Goal: Information Seeking & Learning: Learn about a topic

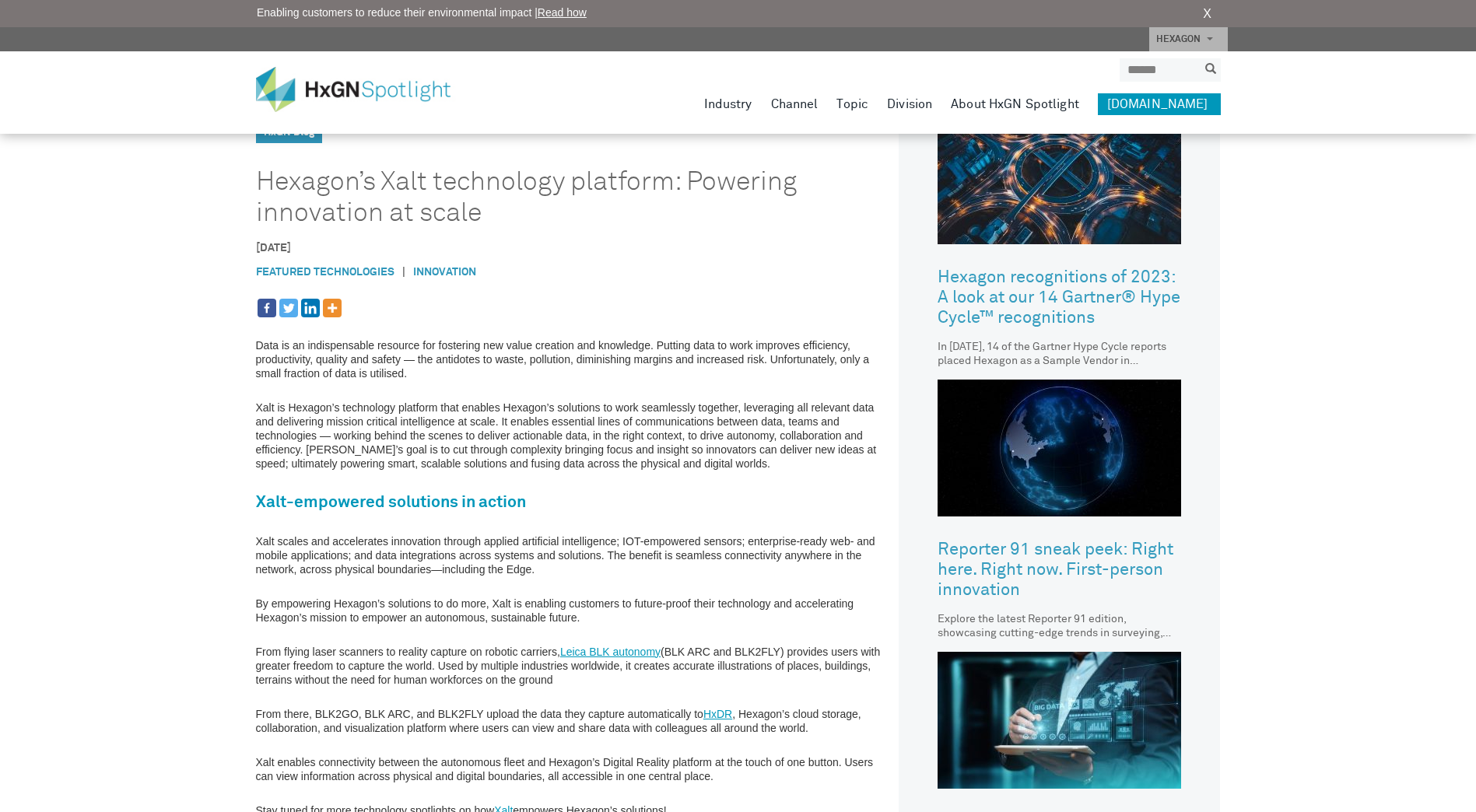
scroll to position [778, 0]
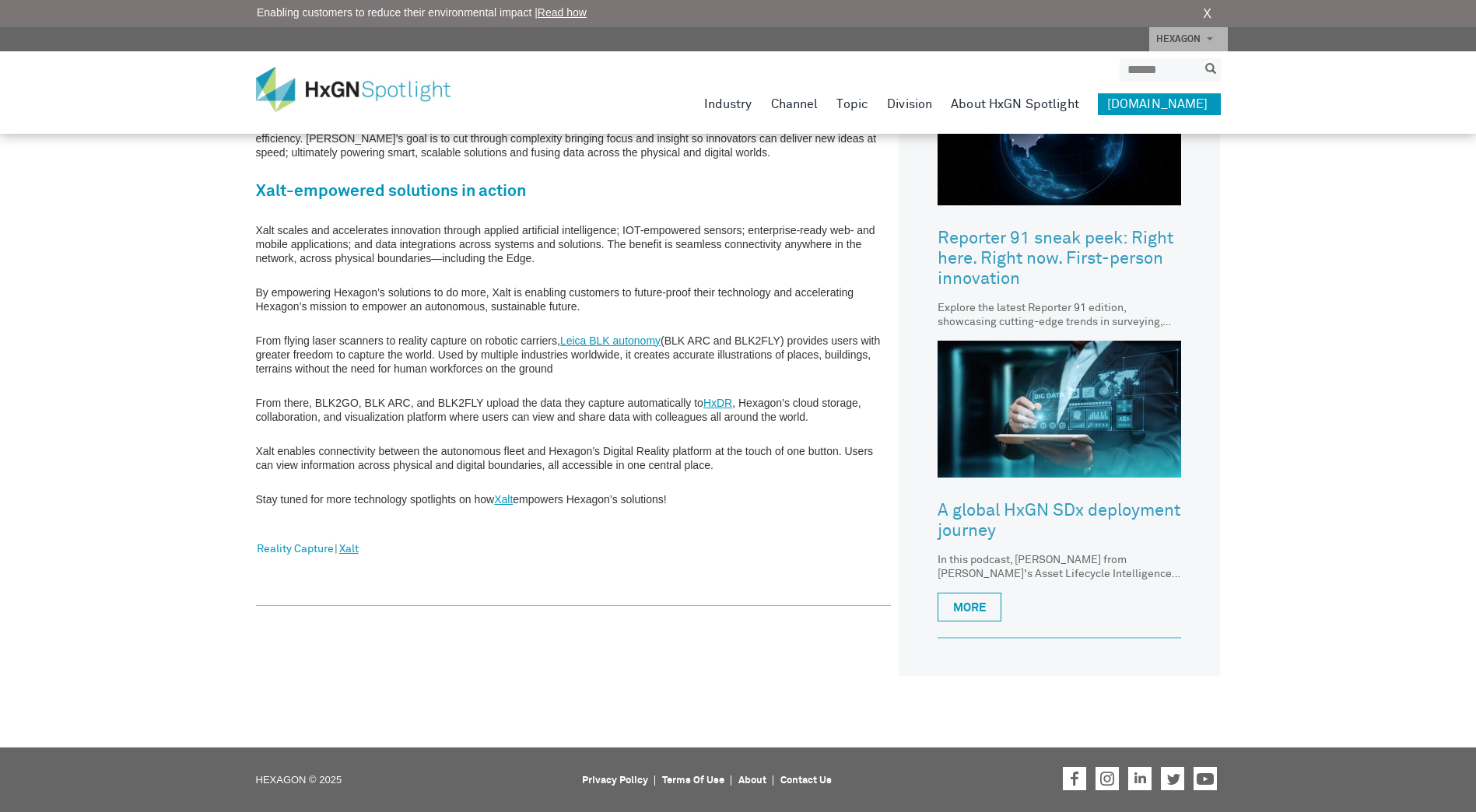
click at [350, 554] on link "Xalt" at bounding box center [348, 550] width 20 height 20
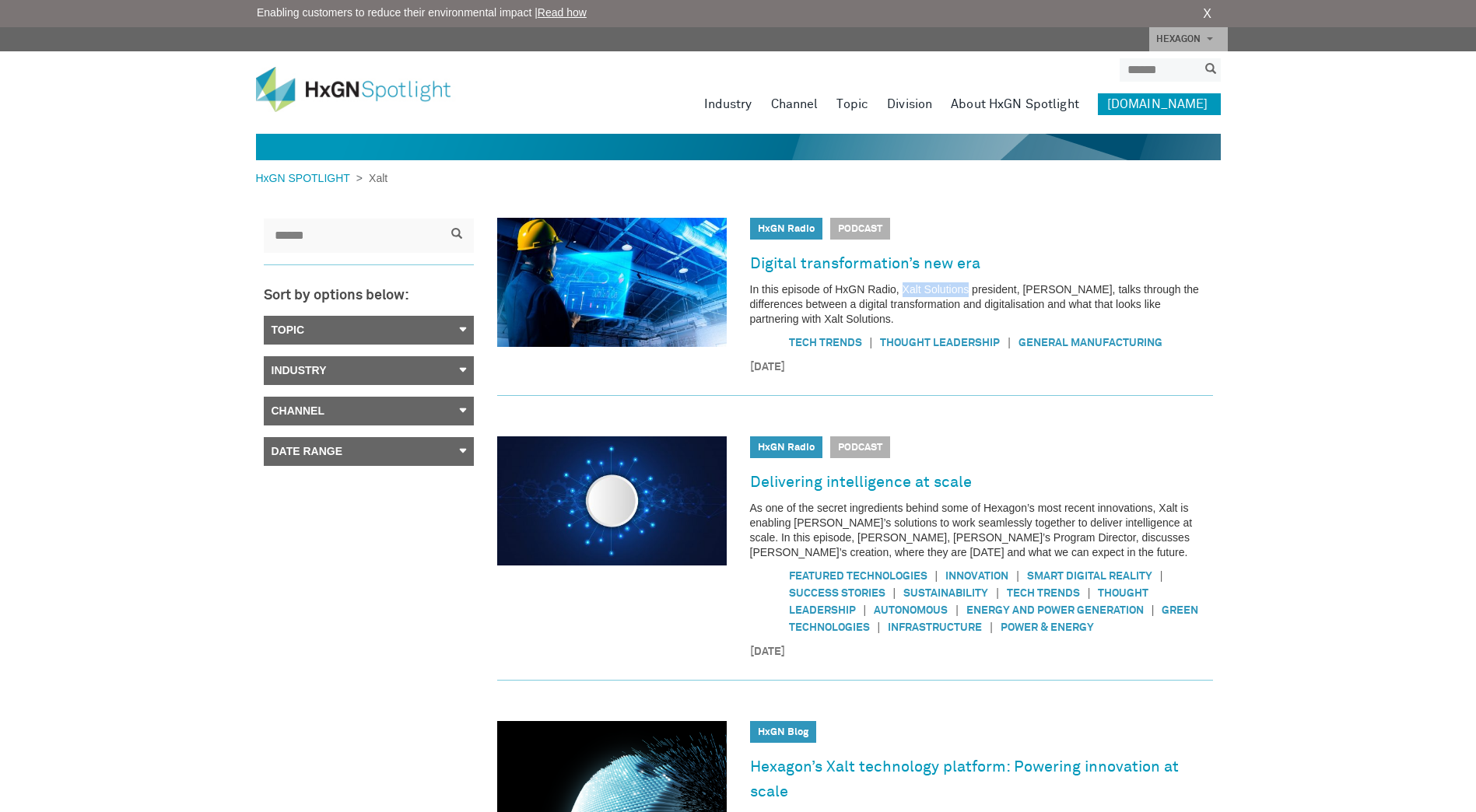
drag, startPoint x: 968, startPoint y: 289, endPoint x: 902, endPoint y: 289, distance: 66.0
click at [902, 289] on p "In this episode of HxGN Radio, Xalt Solutions president, [PERSON_NAME], talks t…" at bounding box center [982, 304] width 463 height 45
copy p "Xalt Solutions"
